Goal: Task Accomplishment & Management: Use online tool/utility

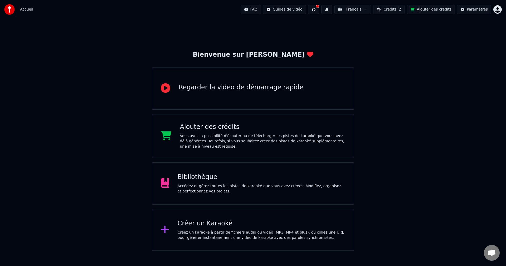
click at [235, 229] on div "Créer un Karaoké Créez un karaoké à partir de fichiers audio ou vidéo (MP3, MP4…" at bounding box center [262, 229] width 168 height 21
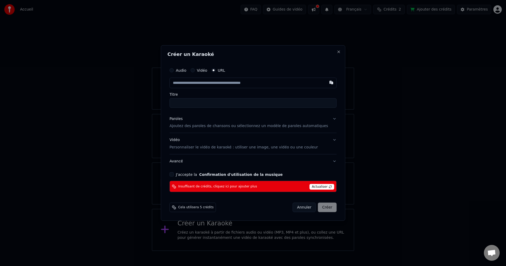
click at [293, 207] on button "Annuler" at bounding box center [304, 207] width 23 height 9
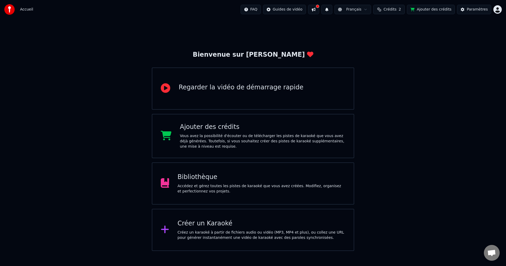
click at [319, 8] on button at bounding box center [313, 9] width 11 height 9
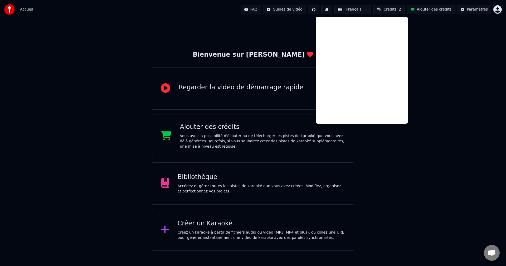
click at [394, 9] on span "Crédits" at bounding box center [389, 9] width 13 height 5
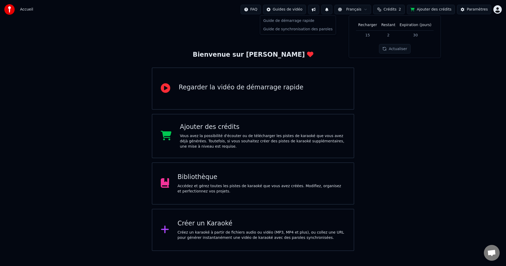
click at [285, 10] on html "Accueil FAQ Guides de vidéo Français Crédits 2 Ajouter des crédits Paramètres B…" at bounding box center [253, 125] width 506 height 251
click at [271, 8] on html "Accueil FAQ Guides de vidéo Français Crédits 2 Ajouter des crédits Paramètres B…" at bounding box center [253, 125] width 506 height 251
click at [22, 13] on div "Accueil" at bounding box center [18, 9] width 29 height 11
click at [32, 11] on div "Accueil FAQ Guides de vidéo Français Crédits 2 Ajouter des crédits Paramètres" at bounding box center [253, 9] width 506 height 19
drag, startPoint x: 0, startPoint y: 9, endPoint x: 8, endPoint y: 10, distance: 8.2
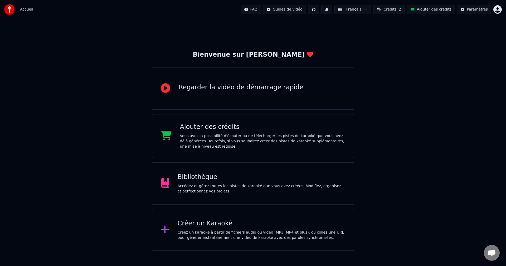
click at [1, 9] on div "Accueil FAQ Guides de vidéo Français Crédits 2 Ajouter des crédits Paramètres" at bounding box center [253, 9] width 506 height 19
click at [8, 10] on img at bounding box center [9, 9] width 11 height 11
click at [204, 87] on div "Regarder la vidéo de démarrage rapide" at bounding box center [241, 87] width 125 height 8
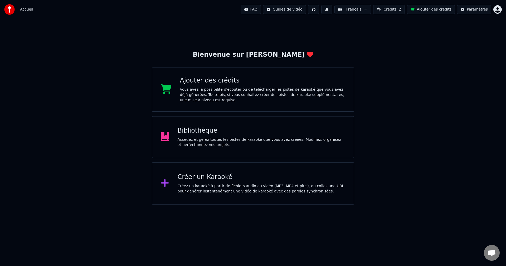
click at [207, 137] on div "Accédez et gérez toutes les pistes de karaoké que vous avez créées. Modifiez, o…" at bounding box center [262, 142] width 168 height 11
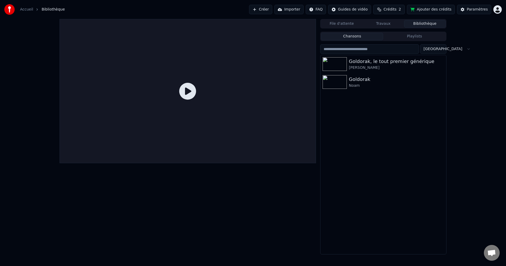
click at [189, 90] on icon at bounding box center [187, 91] width 17 height 17
click at [187, 91] on icon at bounding box center [187, 91] width 17 height 17
click at [357, 67] on div "[PERSON_NAME]" at bounding box center [394, 67] width 90 height 5
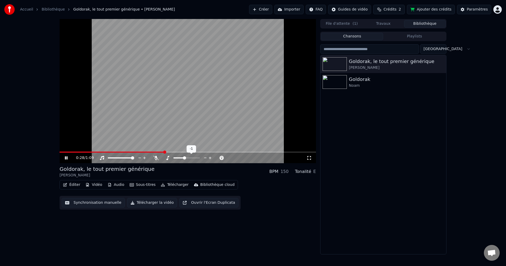
click at [185, 158] on span at bounding box center [184, 157] width 3 height 3
click at [262, 233] on div "0:29 / 1:09 Goldorak, le tout premier générique [PERSON_NAME] BPM 150 Tonalité …" at bounding box center [188, 136] width 256 height 235
click at [351, 79] on div "Goldorak" at bounding box center [394, 79] width 90 height 7
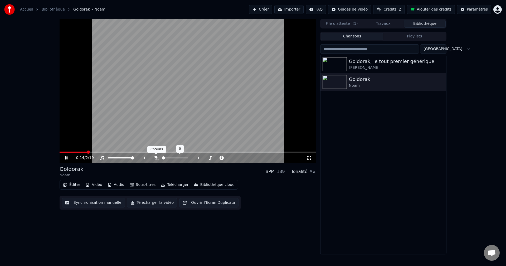
click at [155, 158] on icon at bounding box center [155, 158] width 5 height 4
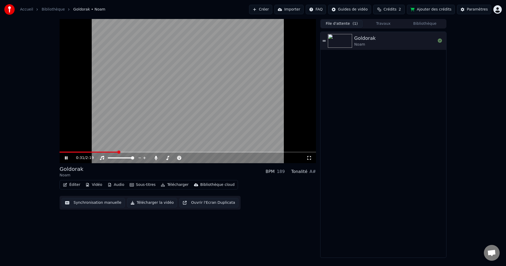
click at [343, 21] on button "File d'attente ( 1 )" at bounding box center [342, 24] width 42 height 8
click at [362, 44] on div "Noam" at bounding box center [364, 44] width 21 height 5
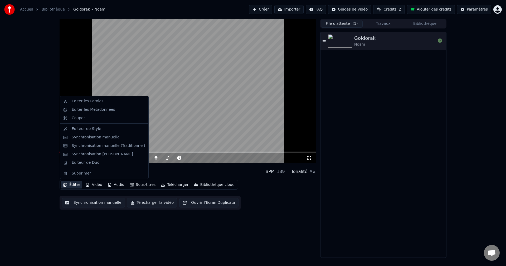
click at [70, 184] on button "Éditer" at bounding box center [71, 184] width 21 height 7
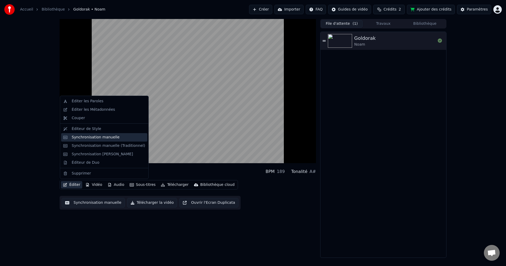
click at [81, 136] on div "Synchronisation manuelle" at bounding box center [96, 137] width 48 height 5
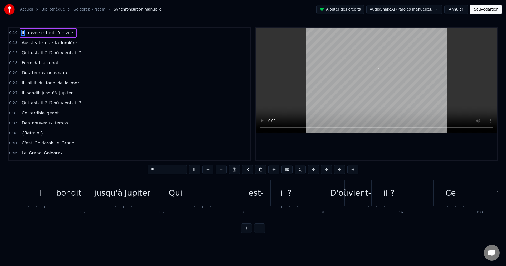
scroll to position [0, 2146]
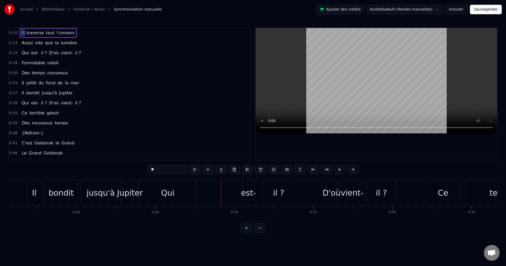
drag, startPoint x: 178, startPoint y: 194, endPoint x: 187, endPoint y: 193, distance: 9.3
click at [187, 193] on div "Qui" at bounding box center [168, 193] width 56 height 26
type input "***"
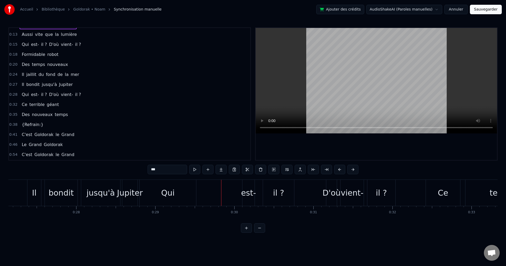
scroll to position [9, 0]
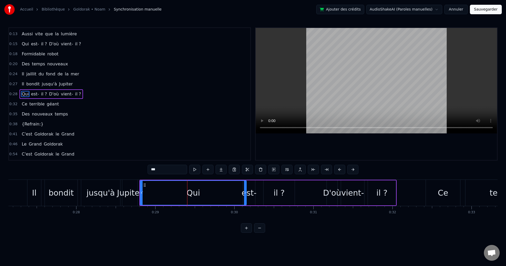
drag, startPoint x: 195, startPoint y: 194, endPoint x: 252, endPoint y: 195, distance: 57.5
click at [246, 195] on div at bounding box center [245, 193] width 2 height 24
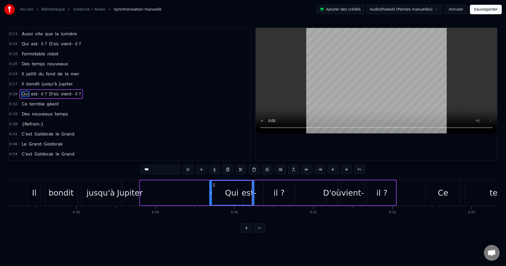
drag, startPoint x: 142, startPoint y: 194, endPoint x: 211, endPoint y: 194, distance: 69.3
click at [211, 194] on icon at bounding box center [211, 193] width 2 height 4
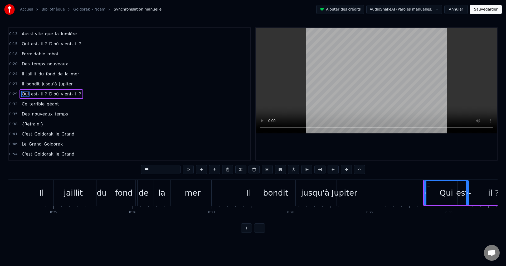
scroll to position [0, 1929]
drag, startPoint x: 427, startPoint y: 190, endPoint x: 447, endPoint y: 194, distance: 19.9
click at [447, 194] on div at bounding box center [447, 193] width 2 height 24
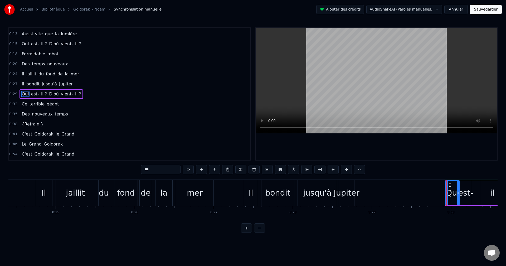
drag, startPoint x: 470, startPoint y: 192, endPoint x: 459, endPoint y: 202, distance: 15.1
click at [459, 202] on div at bounding box center [458, 193] width 2 height 24
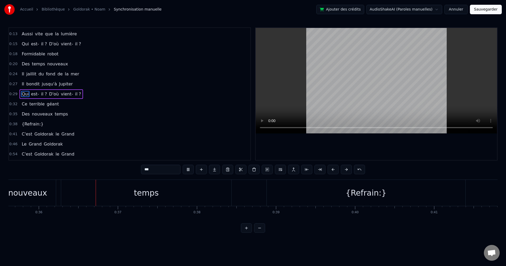
scroll to position [0, 2823]
click at [305, 188] on div "{Refrain:}" at bounding box center [358, 193] width 199 height 26
type input "**********"
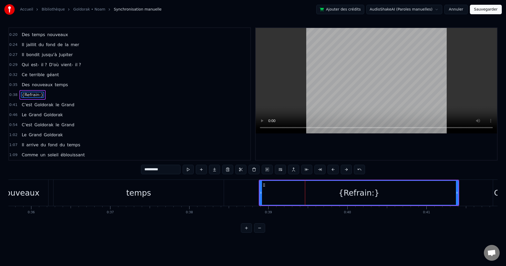
scroll to position [39, 0]
click at [247, 171] on div "**********" at bounding box center [253, 169] width 224 height 9
drag, startPoint x: 251, startPoint y: 171, endPoint x: 254, endPoint y: 173, distance: 2.9
click at [254, 173] on button at bounding box center [253, 169] width 11 height 9
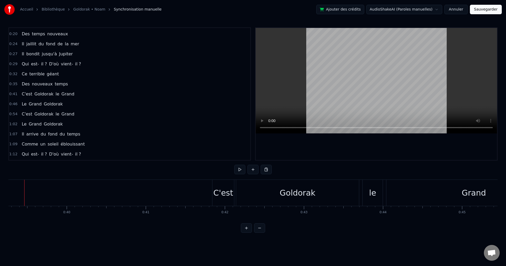
scroll to position [0, 3056]
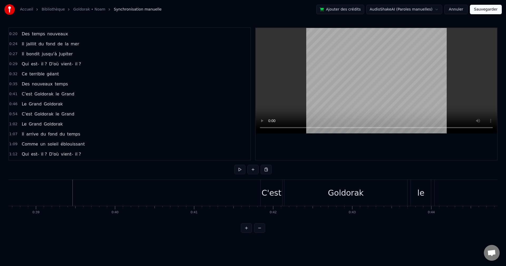
click at [264, 194] on div "C'est" at bounding box center [271, 193] width 20 height 12
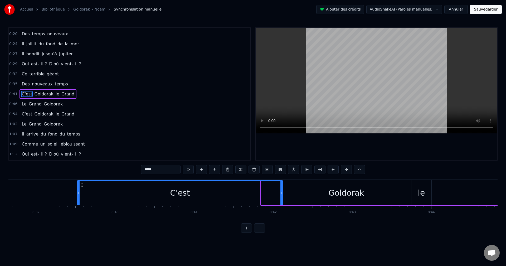
drag, startPoint x: 262, startPoint y: 194, endPoint x: 64, endPoint y: 184, distance: 198.2
click at [77, 184] on div at bounding box center [78, 193] width 2 height 24
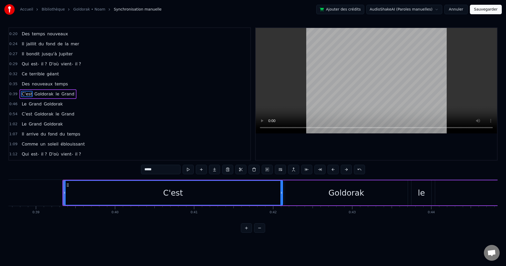
drag, startPoint x: 42, startPoint y: 213, endPoint x: 44, endPoint y: 208, distance: 5.9
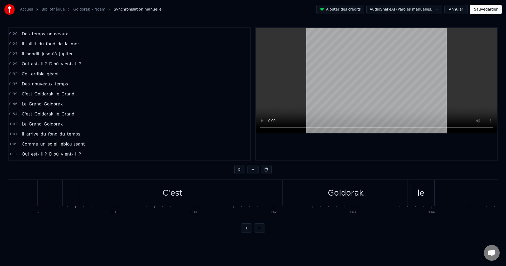
click at [72, 193] on div "C'est" at bounding box center [173, 193] width 220 height 26
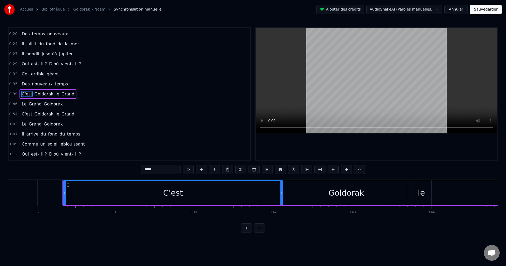
drag, startPoint x: 63, startPoint y: 191, endPoint x: 39, endPoint y: 193, distance: 24.1
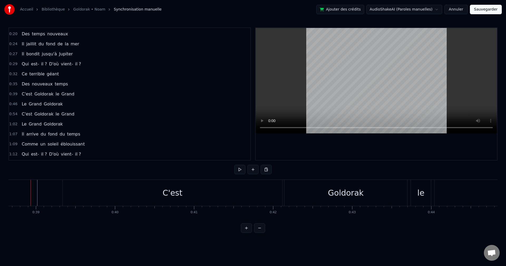
scroll to position [0, 3052]
click at [74, 194] on div "C'est" at bounding box center [177, 193] width 220 height 26
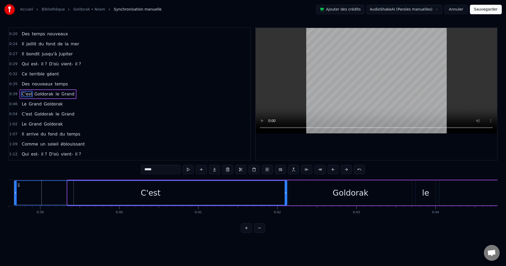
drag, startPoint x: 68, startPoint y: 189, endPoint x: 14, endPoint y: 192, distance: 53.3
click at [14, 192] on div at bounding box center [15, 193] width 2 height 24
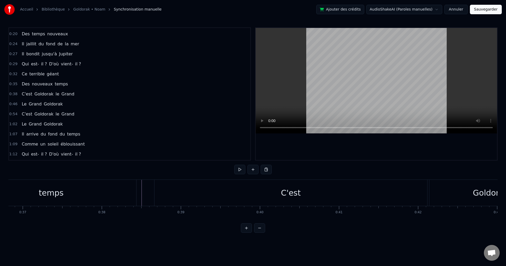
scroll to position [0, 2724]
click at [65, 188] on div "Des" at bounding box center [71, 193] width 15 height 12
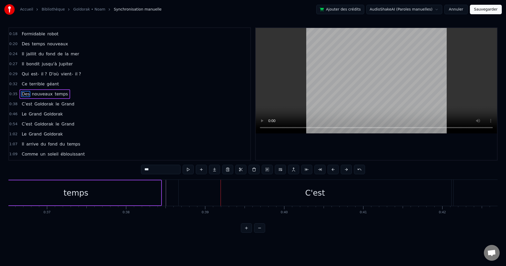
scroll to position [0, 2923]
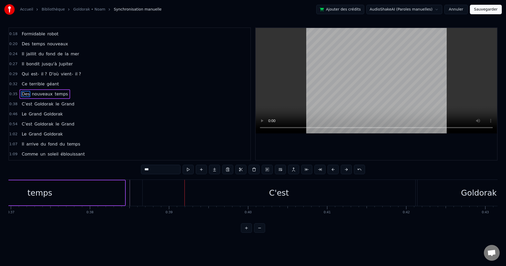
click at [187, 168] on button at bounding box center [188, 169] width 11 height 9
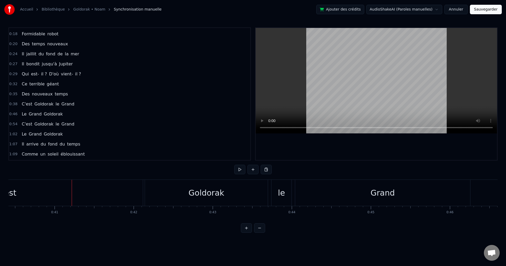
scroll to position [0, 3207]
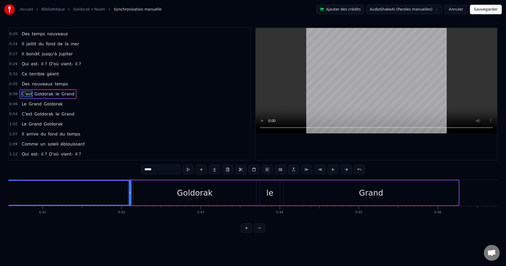
click at [131, 193] on div "C'est Goldorak le Grand" at bounding box center [159, 193] width 602 height 26
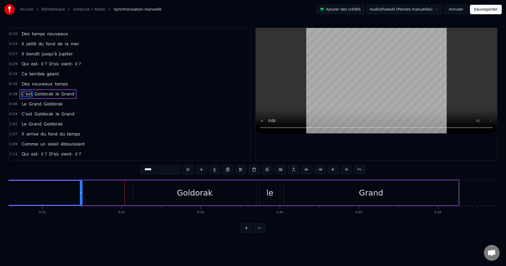
drag, startPoint x: 129, startPoint y: 193, endPoint x: 69, endPoint y: 194, distance: 60.9
click at [80, 194] on icon at bounding box center [81, 193] width 2 height 4
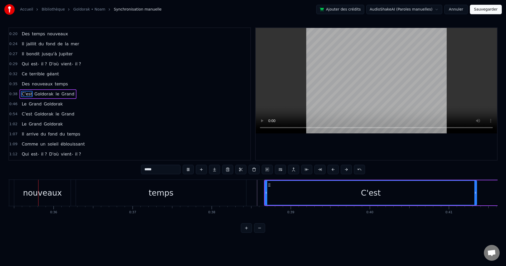
scroll to position [0, 2800]
drag, startPoint x: 266, startPoint y: 191, endPoint x: 295, endPoint y: 195, distance: 28.7
click at [295, 195] on div at bounding box center [295, 193] width 2 height 24
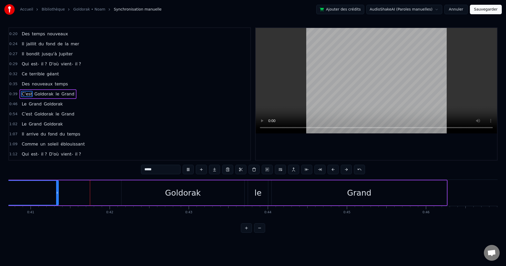
scroll to position [0, 3219]
click at [125, 192] on div "Goldorak" at bounding box center [182, 192] width 123 height 25
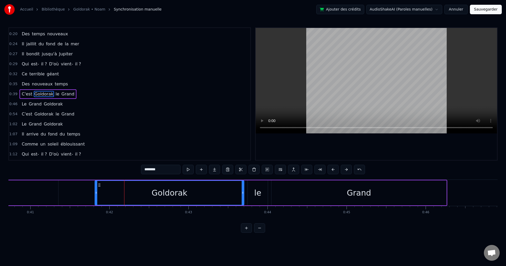
drag, startPoint x: 122, startPoint y: 191, endPoint x: 96, endPoint y: 191, distance: 26.4
click at [96, 191] on icon at bounding box center [96, 193] width 2 height 4
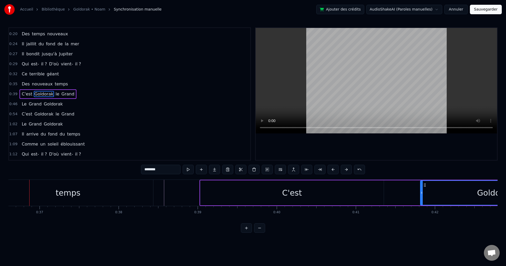
scroll to position [0, 2888]
click at [212, 192] on div "C'est" at bounding box center [297, 192] width 183 height 25
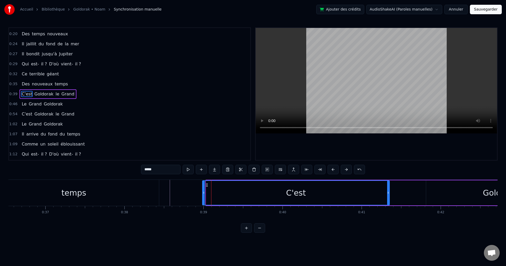
drag, startPoint x: 206, startPoint y: 193, endPoint x: 203, endPoint y: 193, distance: 3.7
click at [203, 193] on icon at bounding box center [204, 193] width 2 height 4
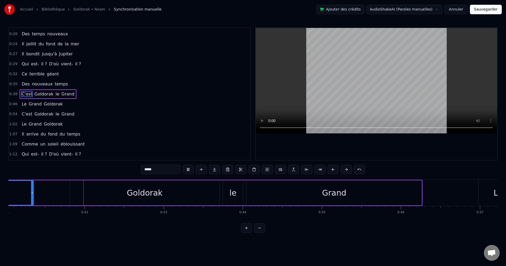
scroll to position [0, 3257]
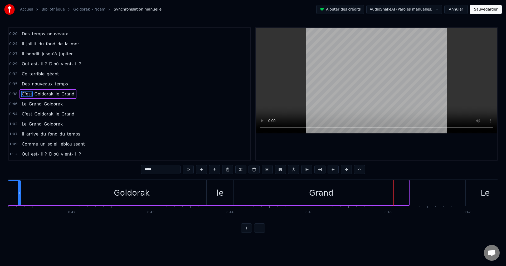
click at [406, 190] on div "Grand" at bounding box center [321, 192] width 175 height 25
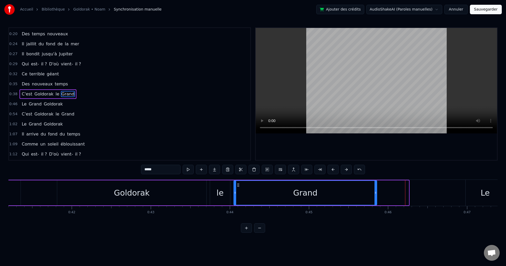
drag, startPoint x: 408, startPoint y: 191, endPoint x: 375, endPoint y: 191, distance: 32.7
click at [375, 191] on icon at bounding box center [375, 193] width 2 height 4
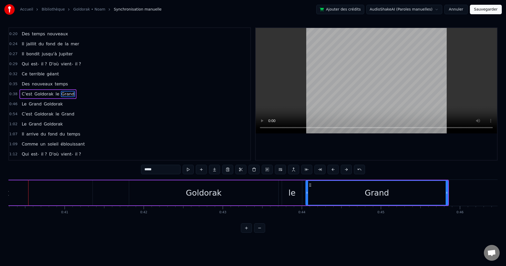
scroll to position [0, 3179]
click at [280, 190] on div "Goldorak" at bounding box center [210, 192] width 149 height 25
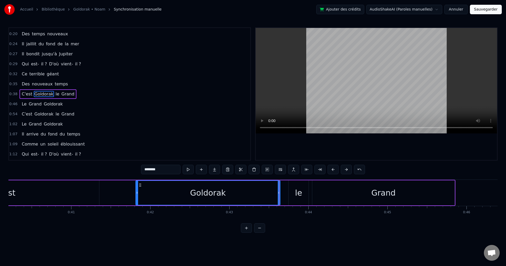
drag, startPoint x: 284, startPoint y: 191, endPoint x: 279, endPoint y: 193, distance: 5.2
click at [279, 193] on icon at bounding box center [279, 193] width 2 height 4
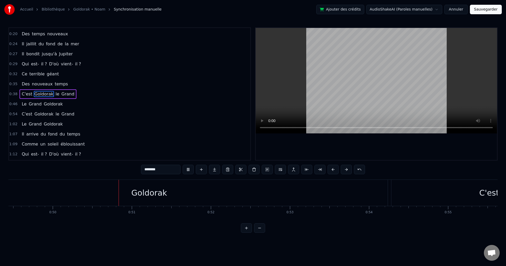
scroll to position [0, 3950]
click at [313, 189] on div "Goldorak" at bounding box center [107, 193] width 477 height 26
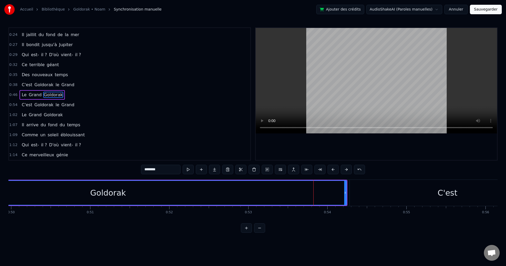
scroll to position [49, 0]
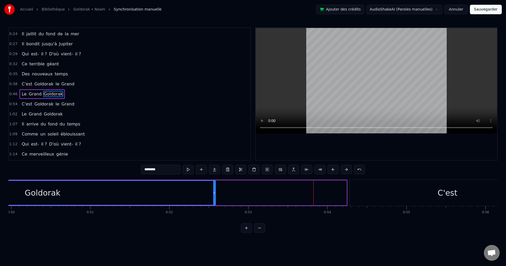
drag, startPoint x: 346, startPoint y: 193, endPoint x: 215, endPoint y: 188, distance: 131.1
click at [215, 188] on div at bounding box center [214, 193] width 2 height 24
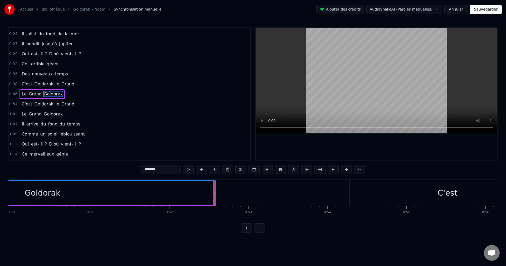
click at [161, 189] on div "Goldorak" at bounding box center [42, 193] width 345 height 24
click at [134, 190] on div "Goldorak" at bounding box center [42, 193] width 345 height 24
click at [56, 189] on div "Goldorak" at bounding box center [43, 193] width 36 height 12
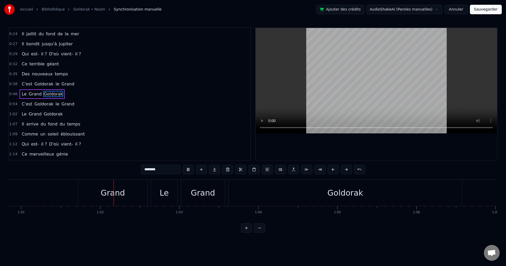
scroll to position [0, 4848]
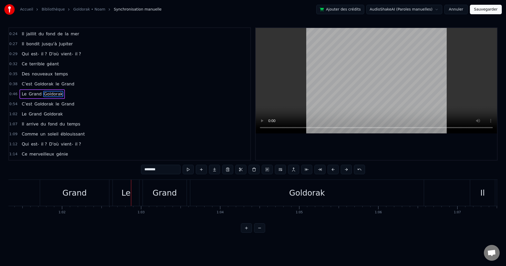
click at [73, 194] on div "Grand" at bounding box center [74, 193] width 24 height 12
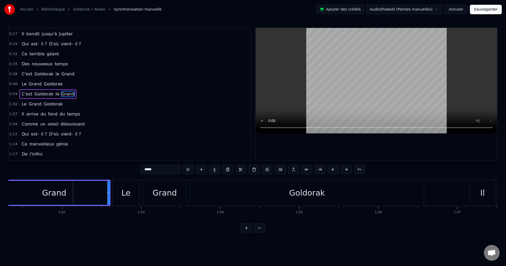
drag, startPoint x: 42, startPoint y: 189, endPoint x: 0, endPoint y: 187, distance: 42.0
click at [0, 187] on div "Accueil Bibliothèque Goldorak • Noam Synchronisation manuelle Ajouter des crédi…" at bounding box center [253, 116] width 506 height 233
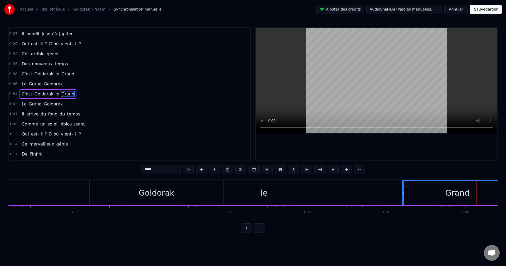
scroll to position [0, 4390]
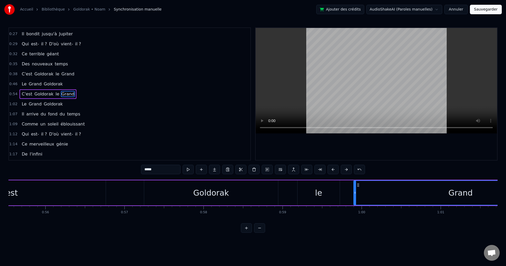
drag, startPoint x: 458, startPoint y: 192, endPoint x: 355, endPoint y: 195, distance: 102.8
click at [355, 195] on div at bounding box center [355, 193] width 2 height 24
click at [259, 192] on div "Goldorak" at bounding box center [211, 192] width 134 height 25
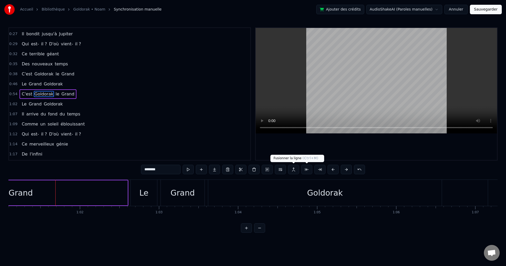
scroll to position [0, 4839]
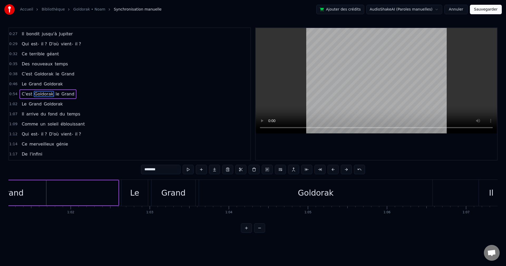
click at [113, 192] on div "Grand" at bounding box center [12, 192] width 214 height 25
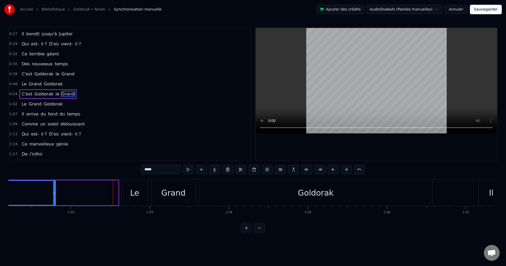
drag, startPoint x: 118, startPoint y: 192, endPoint x: 55, endPoint y: 189, distance: 62.8
click at [55, 189] on div at bounding box center [54, 193] width 2 height 24
click at [166, 170] on input "*****" at bounding box center [161, 169] width 40 height 9
type input "*"
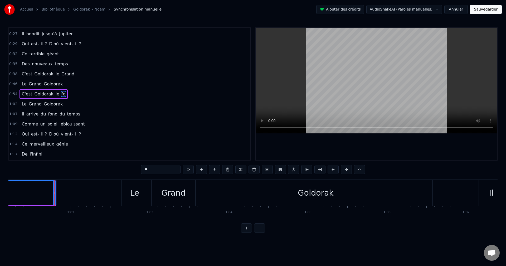
type input "*"
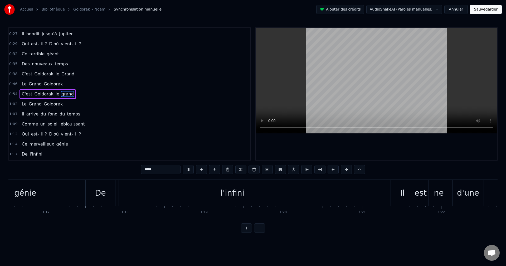
scroll to position [0, 6058]
click at [333, 191] on div "l'infini" at bounding box center [224, 193] width 227 height 26
type input "********"
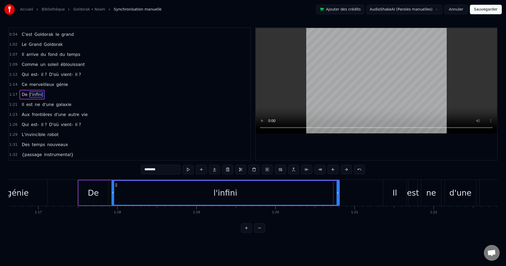
scroll to position [119, 0]
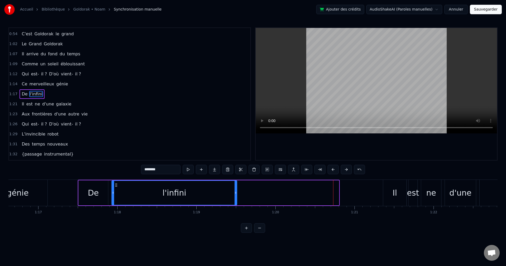
drag, startPoint x: 338, startPoint y: 193, endPoint x: 236, endPoint y: 192, distance: 102.0
click at [236, 192] on icon at bounding box center [236, 193] width 2 height 4
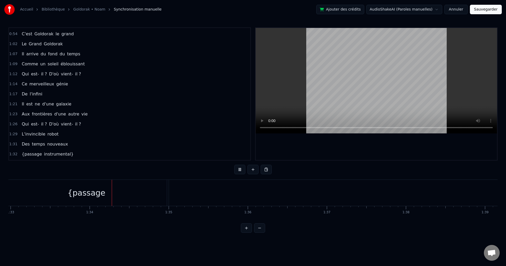
scroll to position [0, 7393]
click at [123, 192] on div "{passage" at bounding box center [44, 193] width 161 height 26
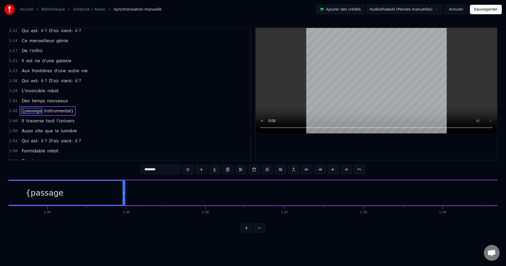
scroll to position [179, 0]
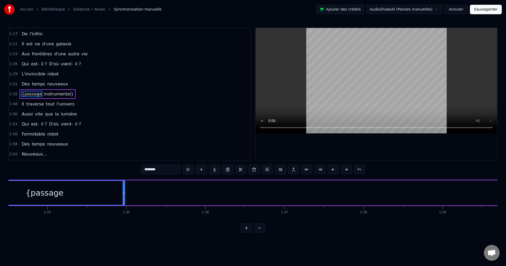
click at [115, 195] on div "{passage" at bounding box center [44, 193] width 160 height 24
drag, startPoint x: 123, startPoint y: 194, endPoint x: 93, endPoint y: 196, distance: 29.6
click at [93, 196] on div at bounding box center [94, 193] width 2 height 24
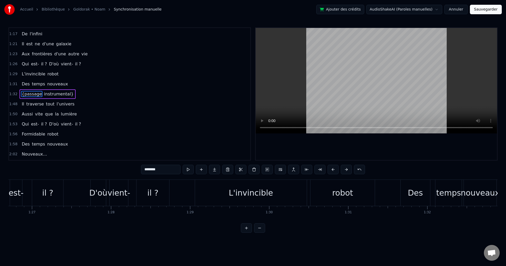
scroll to position [0, 6812]
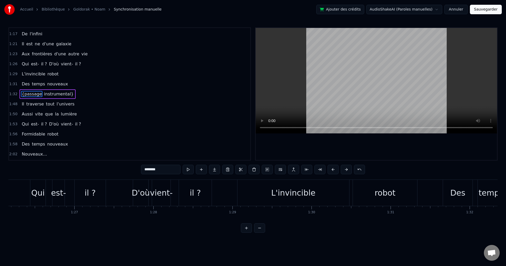
click at [276, 197] on div "L'invincible" at bounding box center [293, 193] width 44 height 12
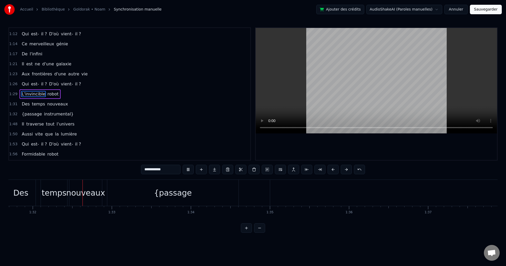
scroll to position [0, 7257]
click at [84, 190] on div "nouveaux" at bounding box center [77, 193] width 39 height 12
type input "********"
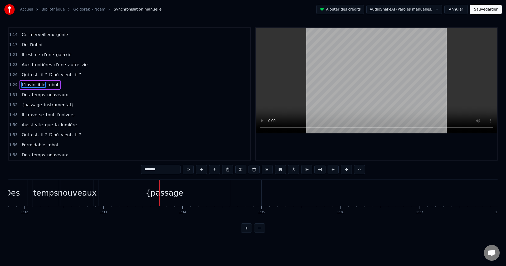
scroll to position [169, 0]
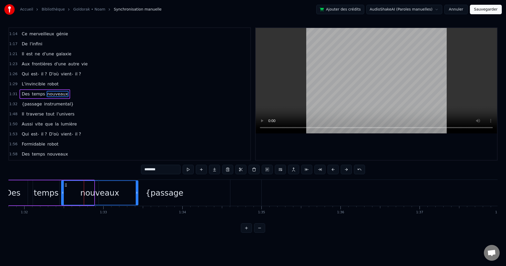
drag, startPoint x: 93, startPoint y: 191, endPoint x: 143, endPoint y: 193, distance: 50.1
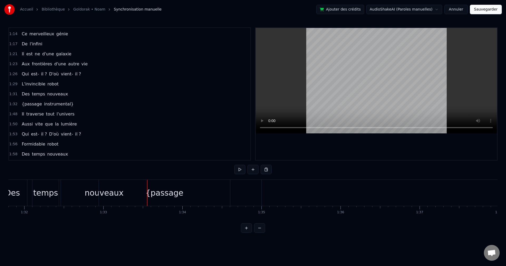
click at [27, 190] on div "Des" at bounding box center [12, 193] width 30 height 26
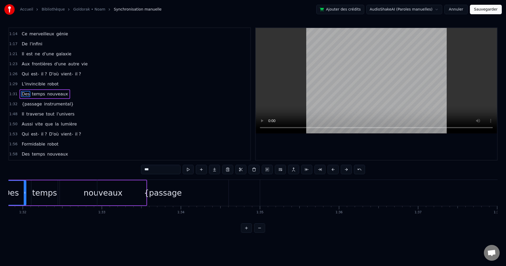
scroll to position [0, 7138]
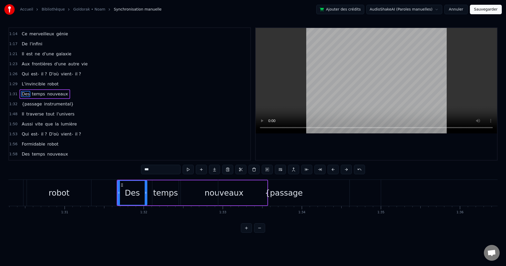
click at [322, 192] on div "{passage" at bounding box center [283, 193] width 131 height 26
type input "********"
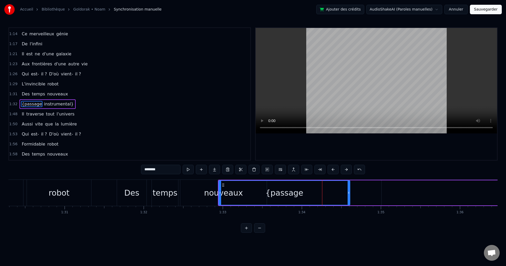
scroll to position [179, 0]
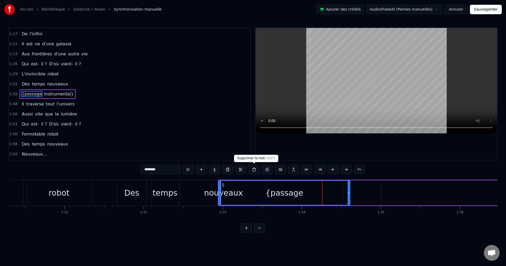
click at [252, 168] on button at bounding box center [253, 169] width 11 height 9
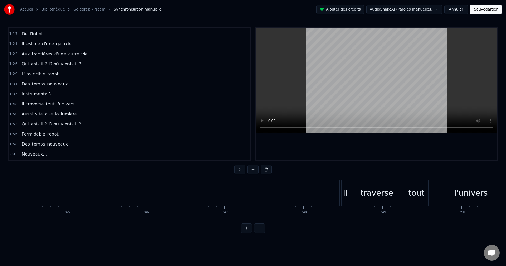
scroll to position [0, 8273]
click at [316, 189] on div "Il" at bounding box center [315, 193] width 4 height 12
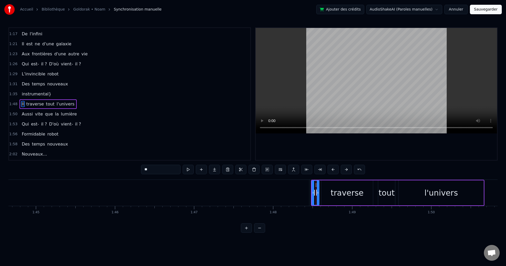
scroll to position [188, 0]
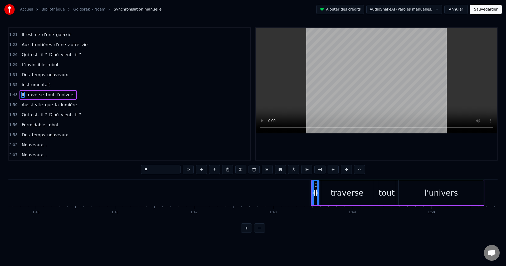
type input "**********"
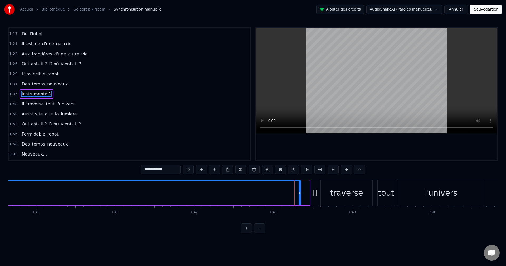
drag, startPoint x: 308, startPoint y: 194, endPoint x: 300, endPoint y: 196, distance: 8.8
click at [300, 196] on div at bounding box center [300, 193] width 2 height 24
click at [257, 168] on button at bounding box center [253, 169] width 11 height 9
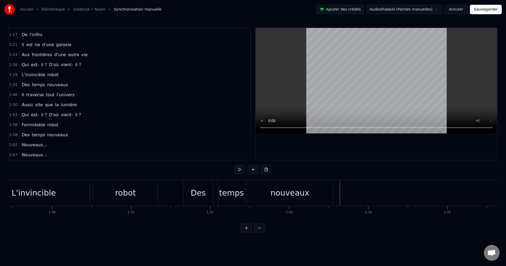
scroll to position [0, 6945]
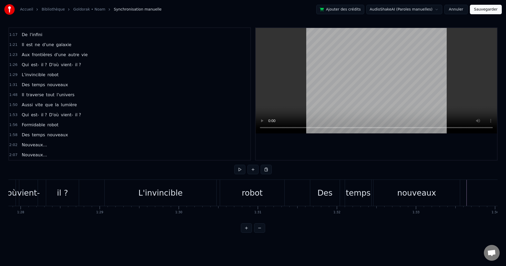
click at [369, 191] on div "temps" at bounding box center [358, 193] width 26 height 26
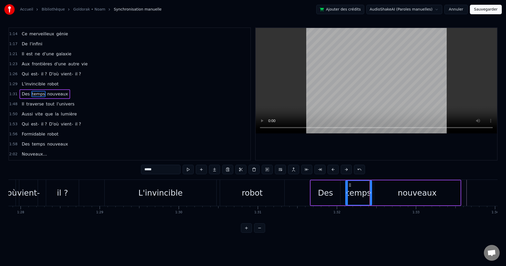
click at [273, 197] on div "robot" at bounding box center [252, 193] width 64 height 26
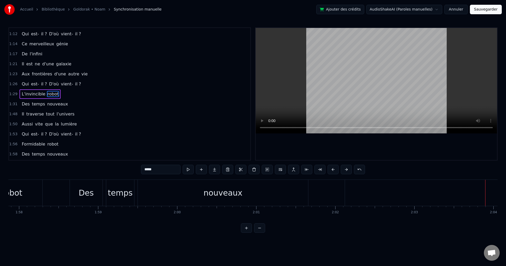
scroll to position [0, 9131]
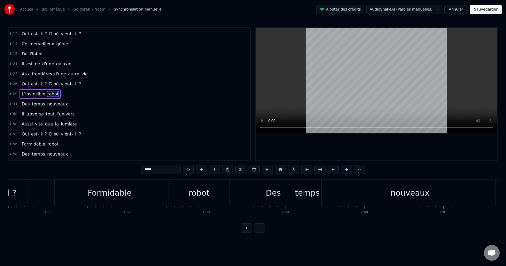
click at [346, 192] on div "nouveaux" at bounding box center [410, 193] width 170 height 26
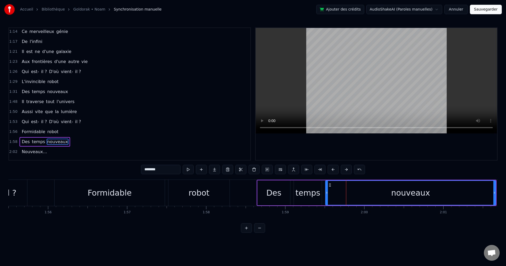
scroll to position [178, 0]
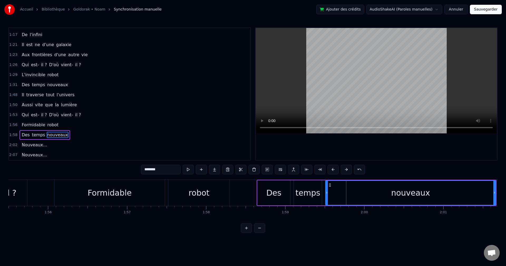
click at [272, 189] on div "Des" at bounding box center [273, 193] width 15 height 12
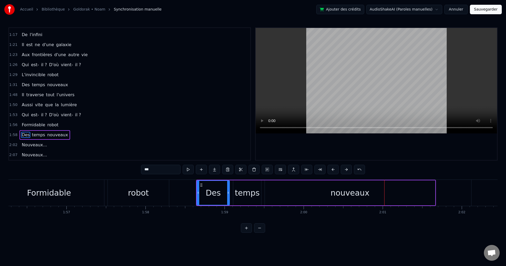
scroll to position [0, 9203]
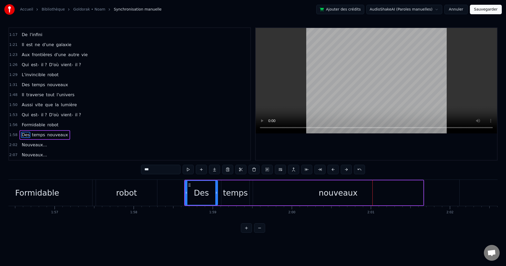
click at [422, 191] on div "nouveaux" at bounding box center [338, 192] width 170 height 25
type input "********"
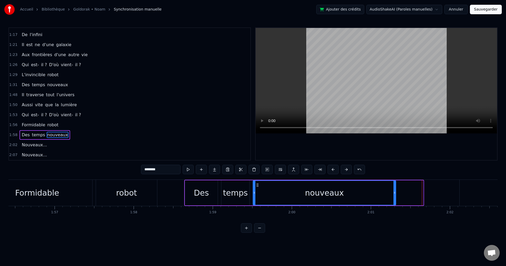
drag, startPoint x: 421, startPoint y: 193, endPoint x: 392, endPoint y: 197, distance: 29.6
click at [393, 195] on div at bounding box center [394, 193] width 2 height 24
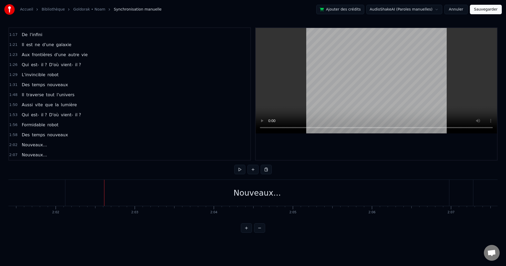
scroll to position [0, 9643]
click at [98, 176] on div "0:10 Il traverse tout l'univers 0:13 Aussi vite que la lumière 0:15 Qui est- il…" at bounding box center [252, 129] width 489 height 205
click at [98, 185] on div "Nouveaux..." at bounding box center [212, 193] width 384 height 26
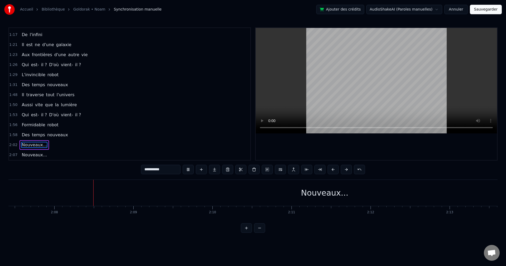
scroll to position [0, 10080]
click at [276, 202] on div "Nouveaux..." at bounding box center [318, 193] width 654 height 26
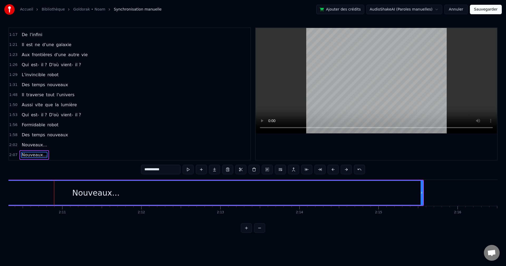
scroll to position [0, 10363]
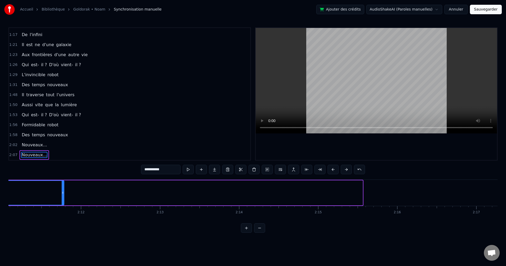
drag, startPoint x: 361, startPoint y: 193, endPoint x: 62, endPoint y: 189, distance: 298.6
click at [62, 189] on div at bounding box center [63, 193] width 2 height 24
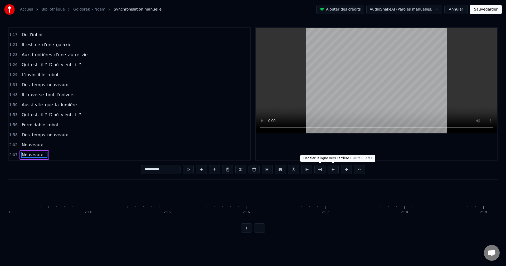
scroll to position [0, 10514]
